Goal: Find specific fact: Find specific fact

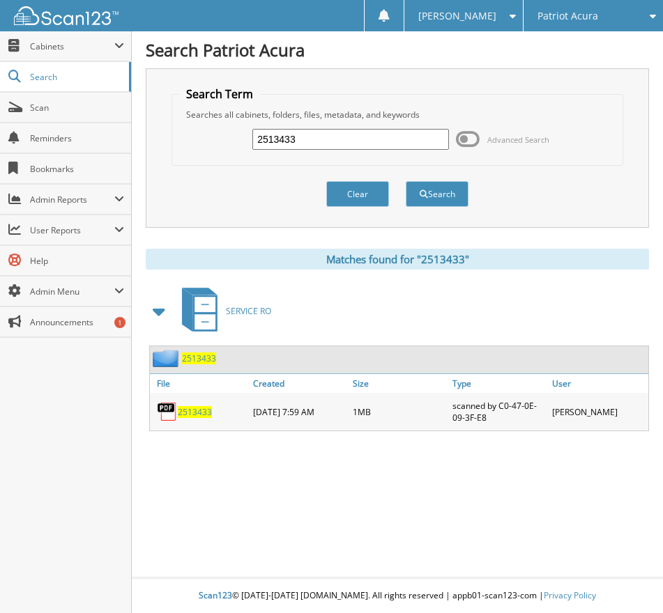
drag, startPoint x: 320, startPoint y: 130, endPoint x: 131, endPoint y: 138, distance: 189.1
click at [143, 137] on div "Search Patriot Acura Search Term Searches all cabinets, folders, files, metadat…" at bounding box center [397, 306] width 531 height 613
type input "2513421"
click at [406, 181] on button "Search" at bounding box center [437, 194] width 63 height 26
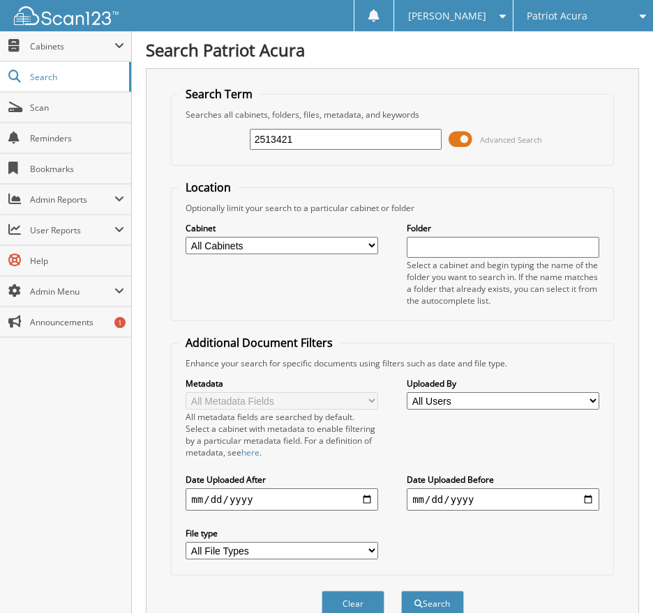
click at [460, 135] on span at bounding box center [460, 139] width 24 height 21
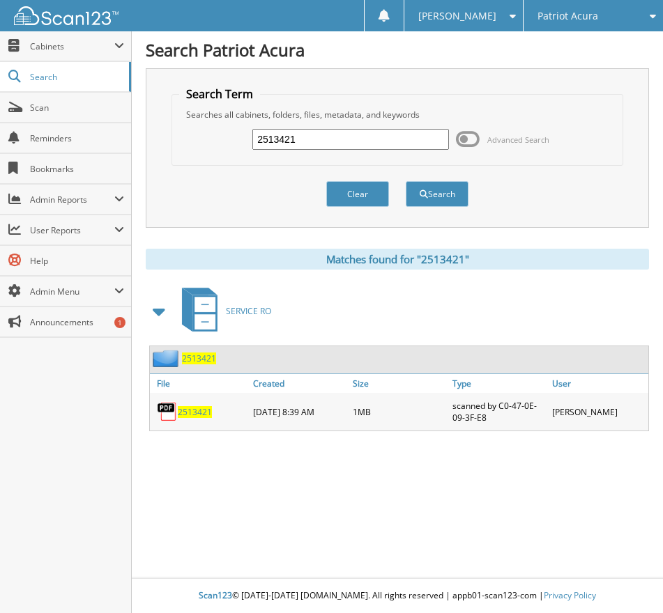
click at [185, 415] on span "2513421" at bounding box center [195, 412] width 34 height 12
click at [636, 56] on h1 "Search Patriot Acura" at bounding box center [397, 49] width 503 height 23
